Goal: Task Accomplishment & Management: Complete application form

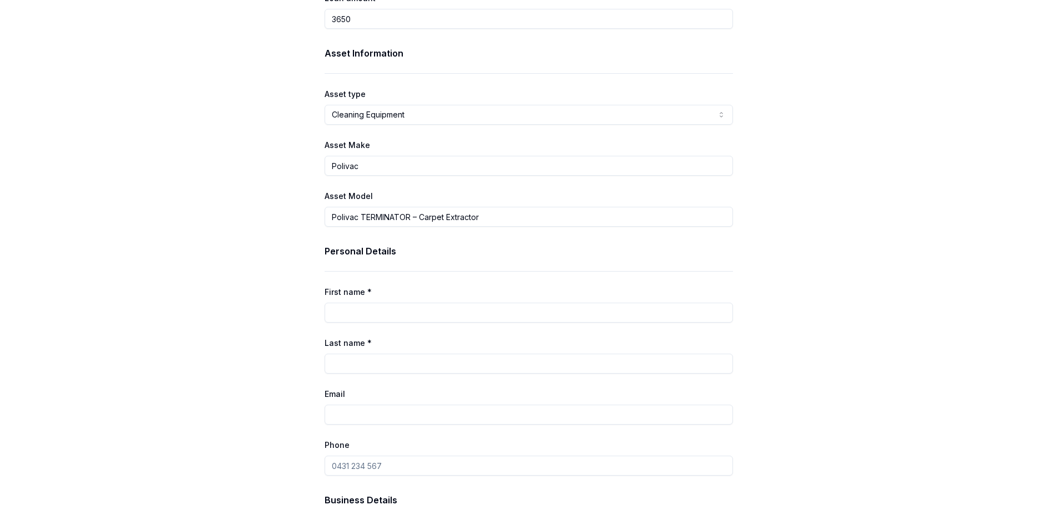
scroll to position [166, 0]
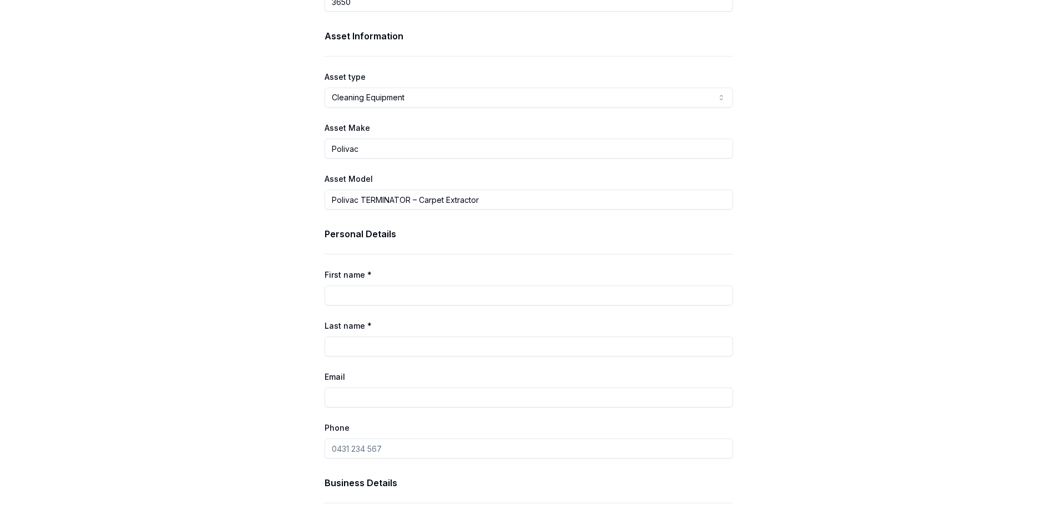
click at [412, 445] on input "Phone" at bounding box center [529, 449] width 408 height 20
type input "0405 334 027"
type input "Srinivasagar"
type input "Savariryan"
type input "ryanrenu@yahoo.com.au"
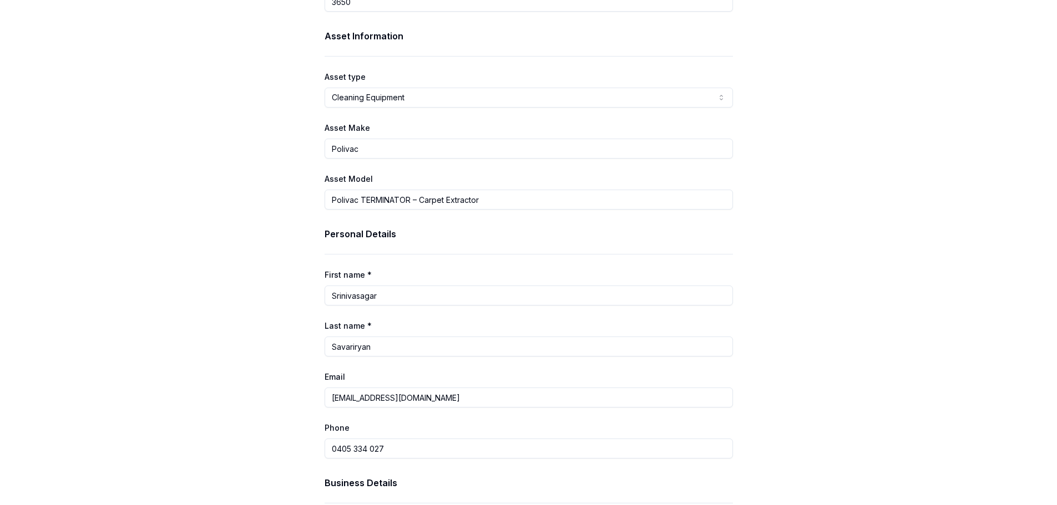
click at [807, 379] on div "Finance Details Loan type Commercial Asset Consumer Loan Consumer Asset Commerc…" at bounding box center [528, 404] width 1057 height 1045
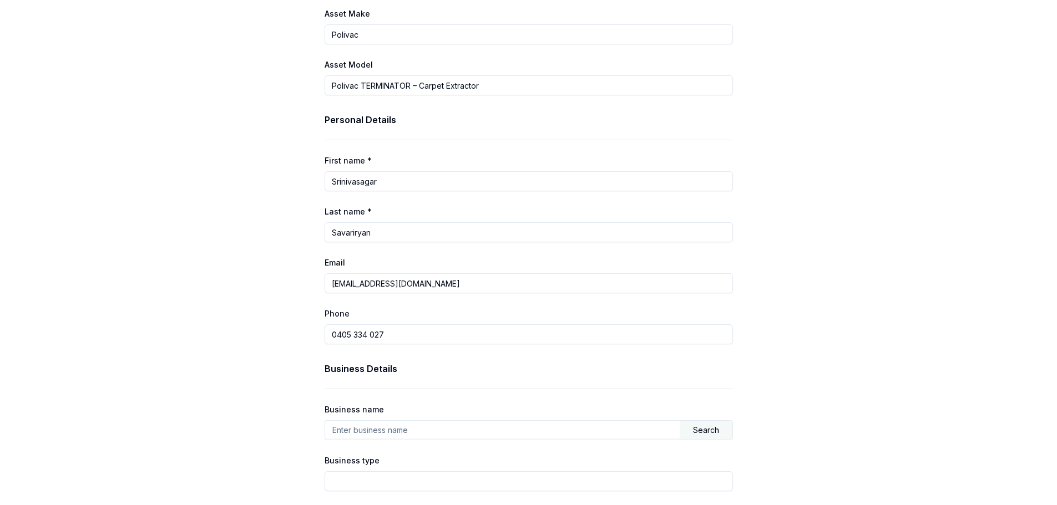
scroll to position [273, 0]
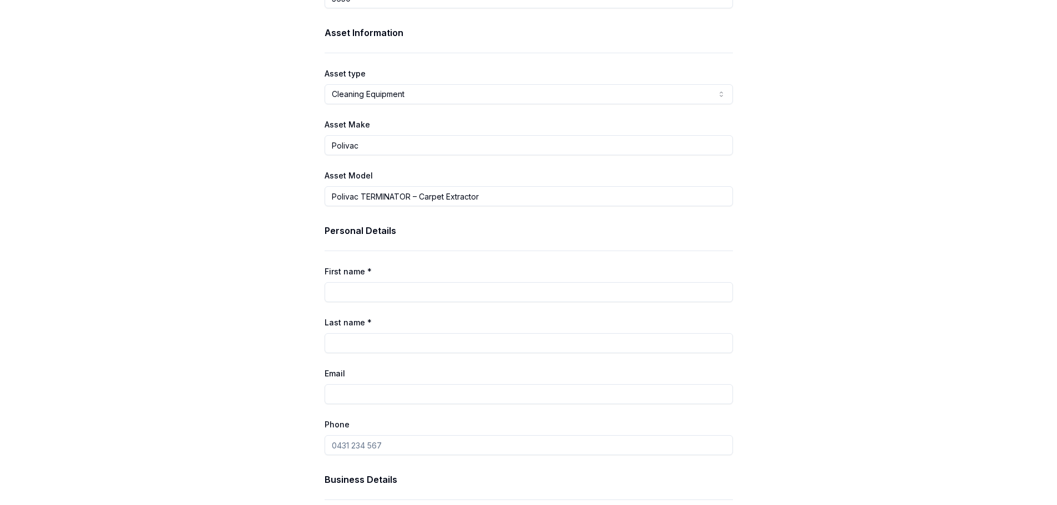
scroll to position [166, 0]
